Goal: Find specific page/section: Find specific page/section

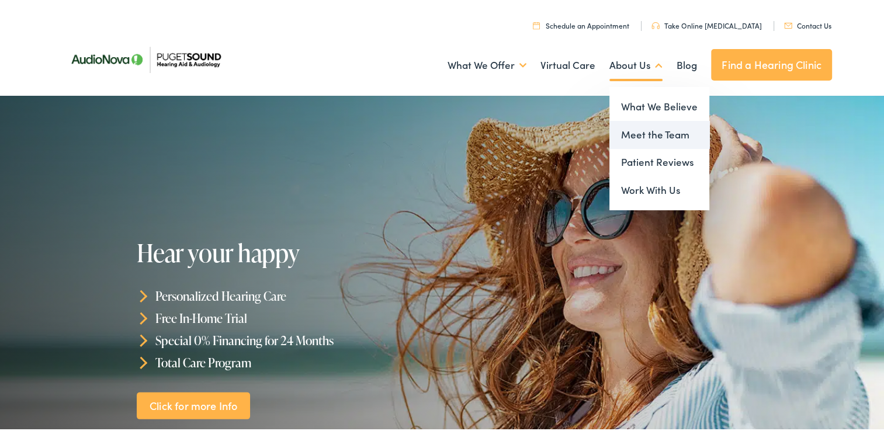
click at [635, 137] on link "Meet the Team" at bounding box center [659, 133] width 100 height 28
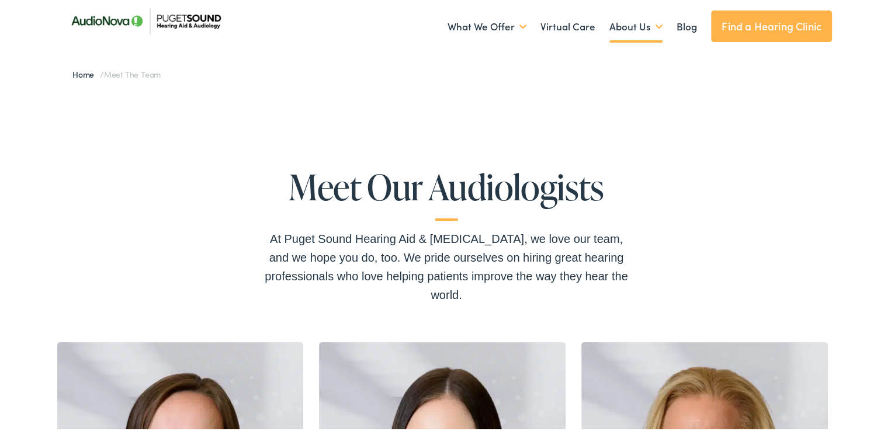
scroll to position [58, 0]
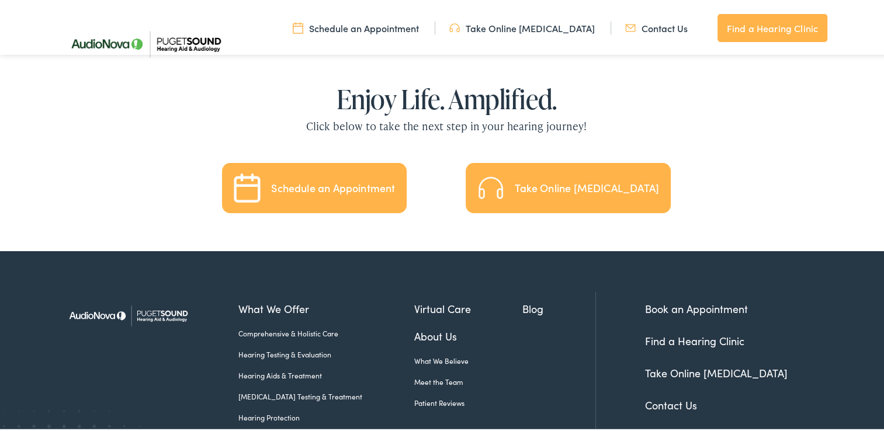
scroll to position [2686, 0]
